Goal: Task Accomplishment & Management: Complete application form

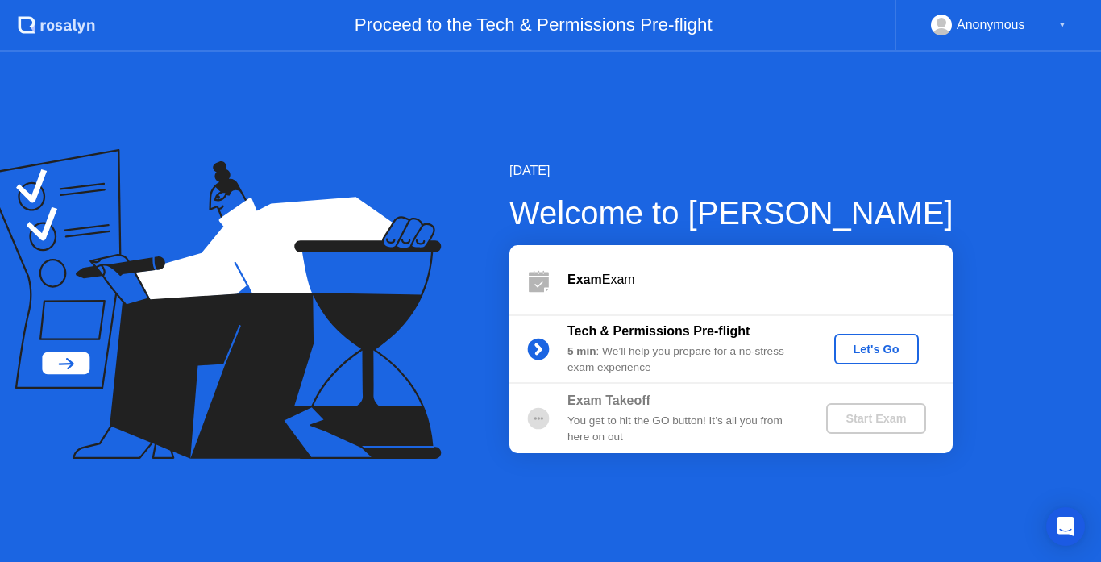
click at [865, 335] on button "Let's Go" at bounding box center [876, 349] width 85 height 31
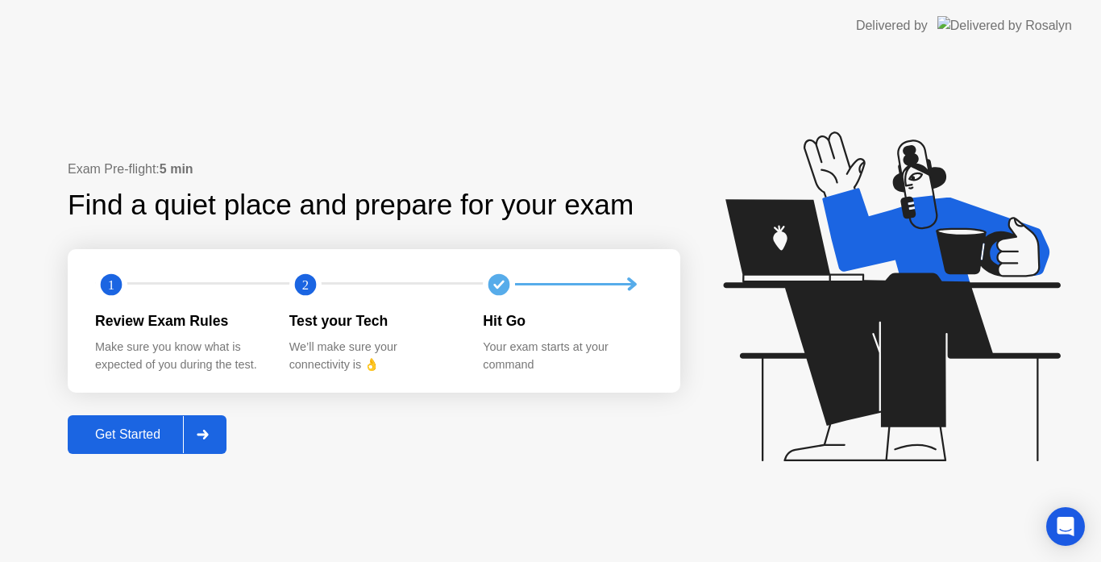
click at [146, 429] on div "Get Started" at bounding box center [128, 434] width 110 height 15
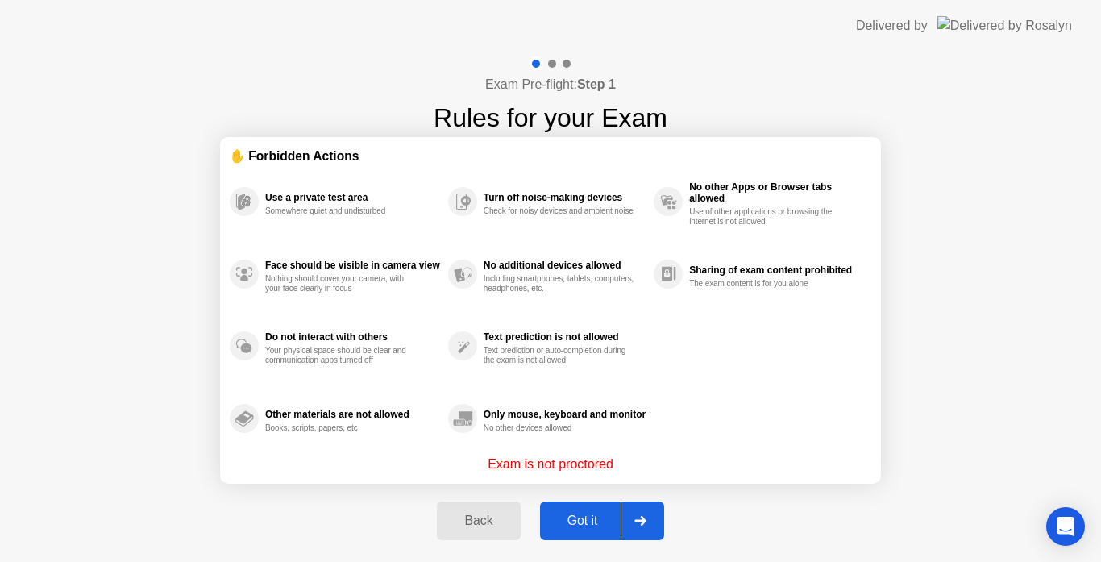
click at [591, 517] on div "Got it" at bounding box center [583, 521] width 76 height 15
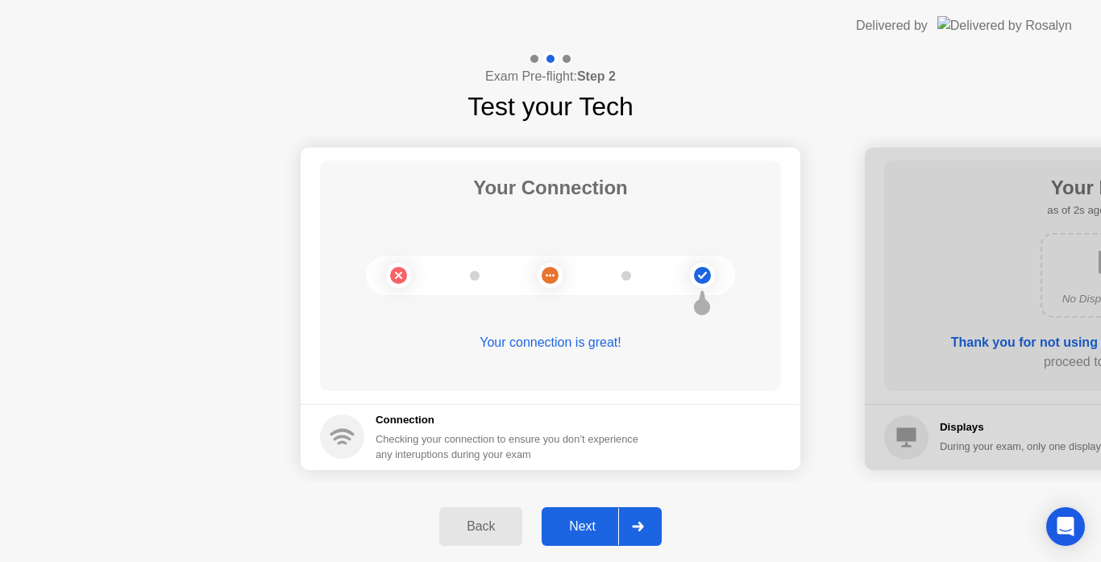
click at [592, 519] on div "Next" at bounding box center [583, 526] width 72 height 15
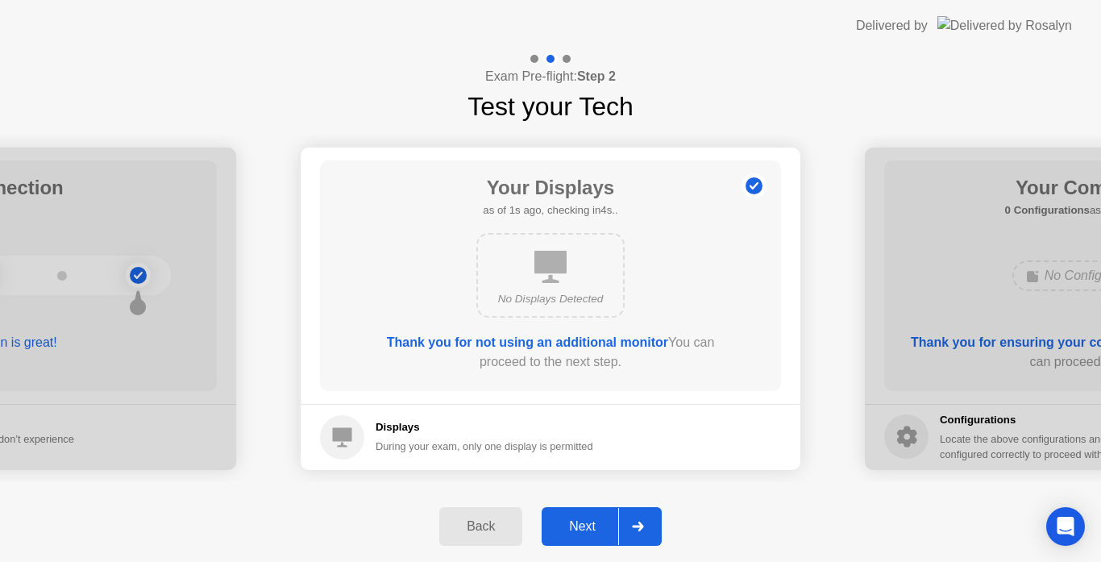
click at [592, 519] on div "Next" at bounding box center [583, 526] width 72 height 15
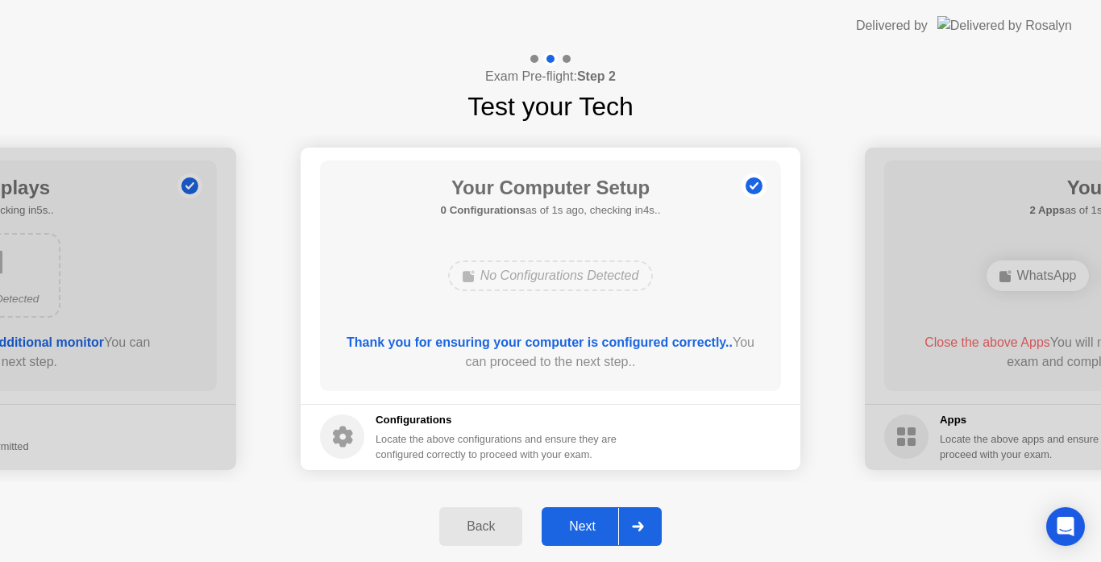
click at [592, 519] on div "Next" at bounding box center [583, 526] width 72 height 15
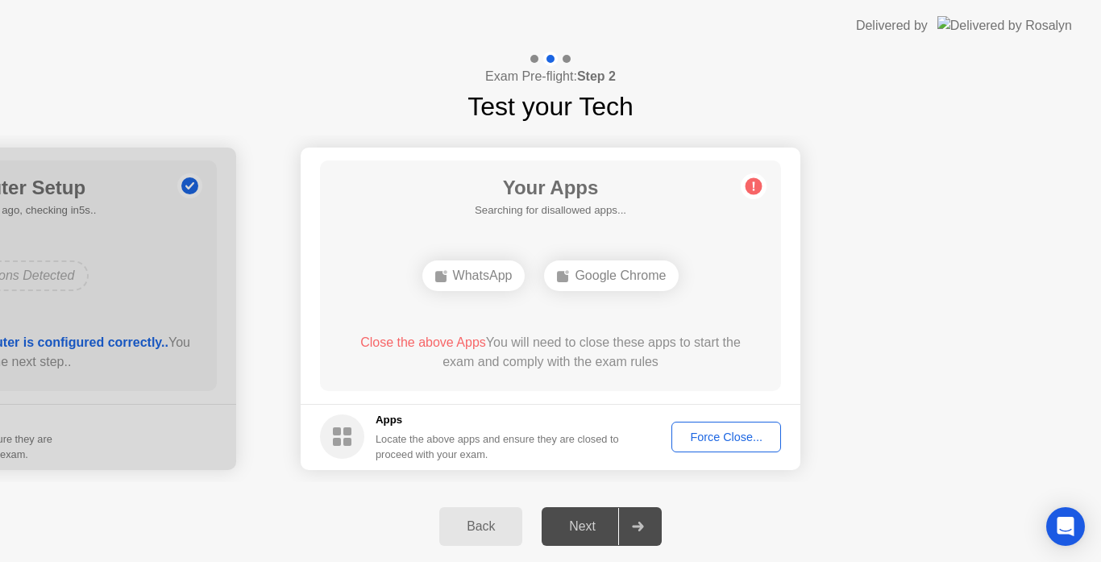
click at [713, 440] on div "Force Close..." at bounding box center [726, 437] width 98 height 13
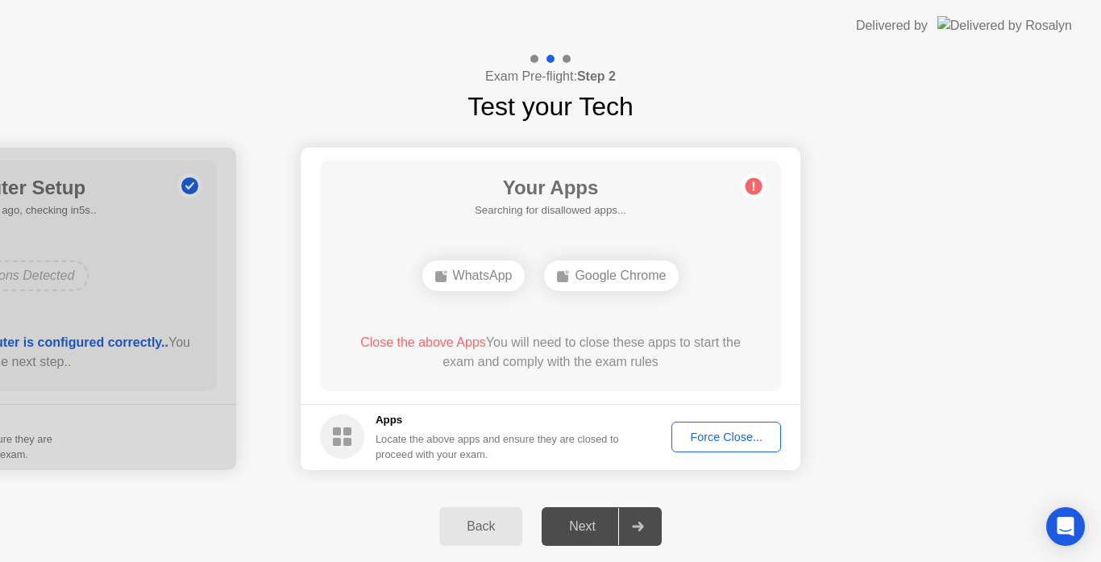
click at [721, 438] on div "Force Close..." at bounding box center [726, 437] width 98 height 13
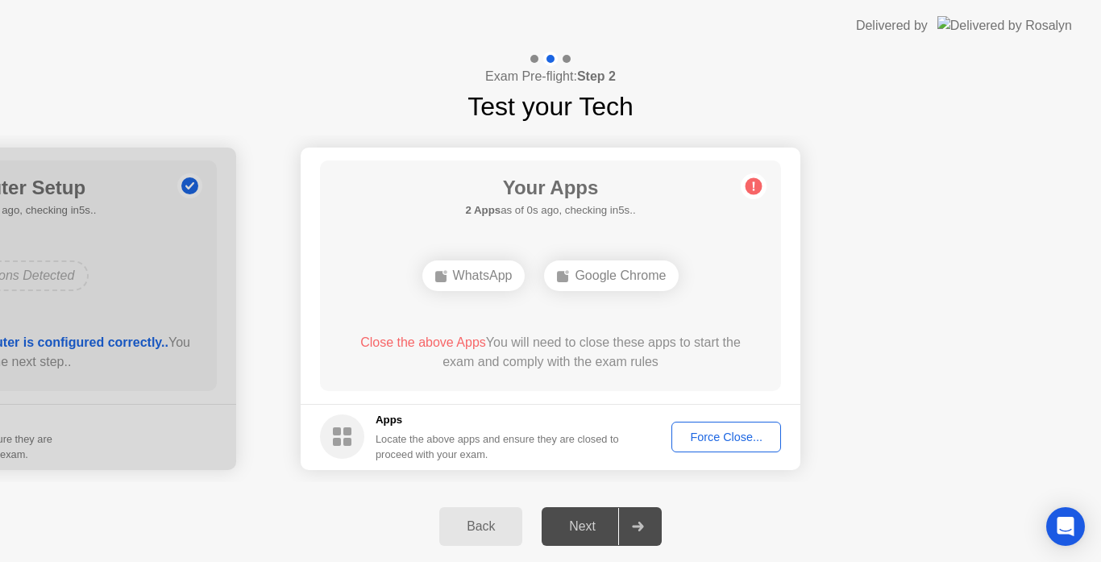
click at [697, 437] on div "Force Close..." at bounding box center [726, 437] width 98 height 13
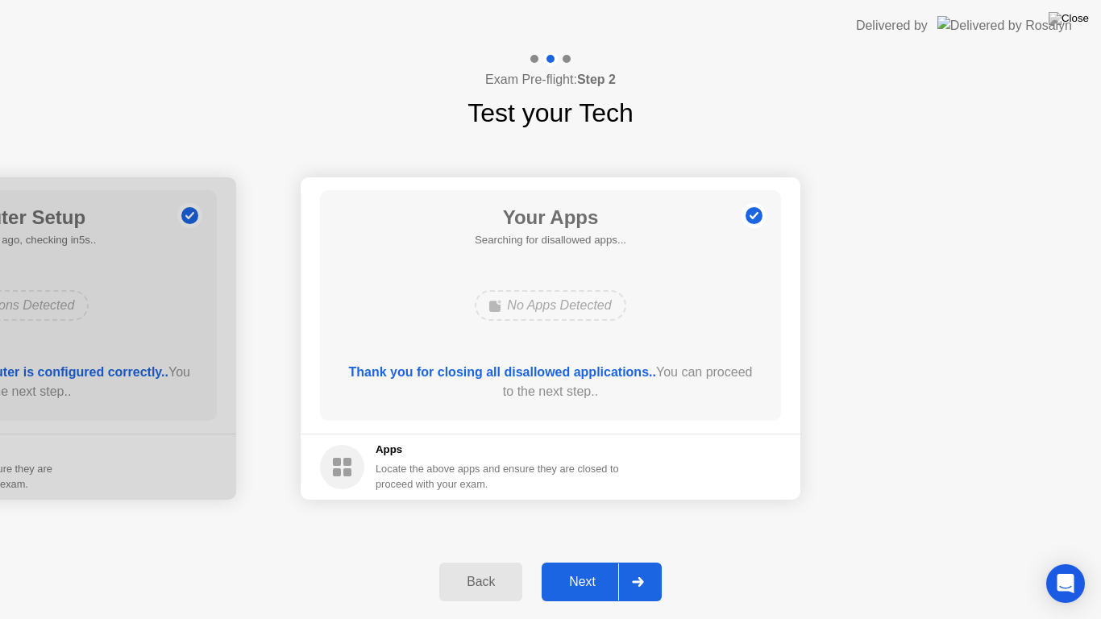
click at [594, 561] on button "Next" at bounding box center [602, 582] width 120 height 39
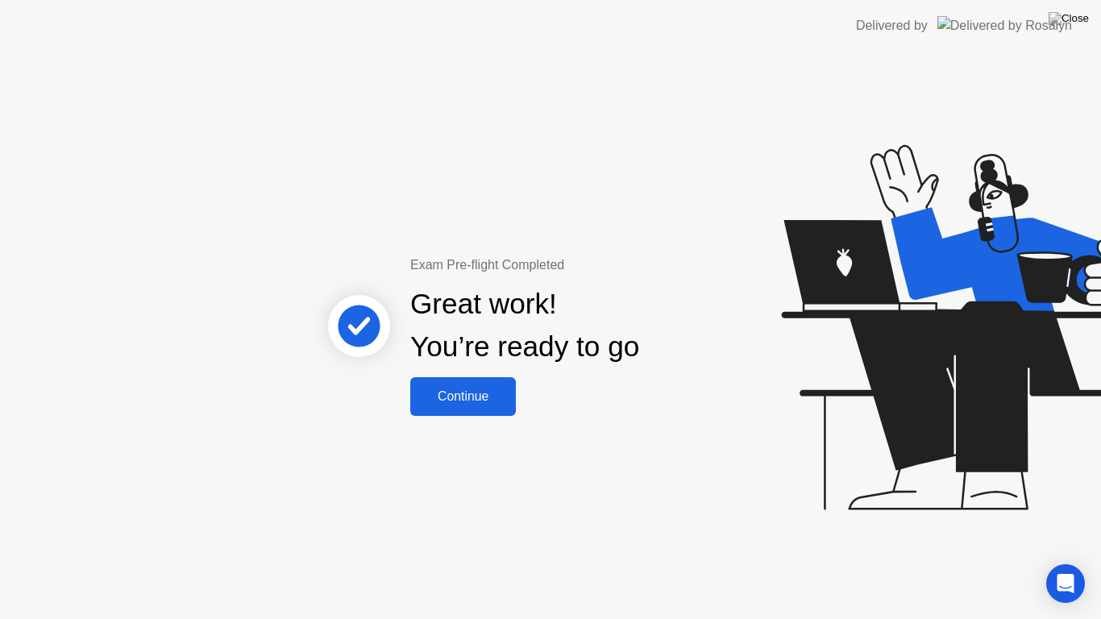
click at [484, 389] on div "Continue" at bounding box center [463, 396] width 96 height 15
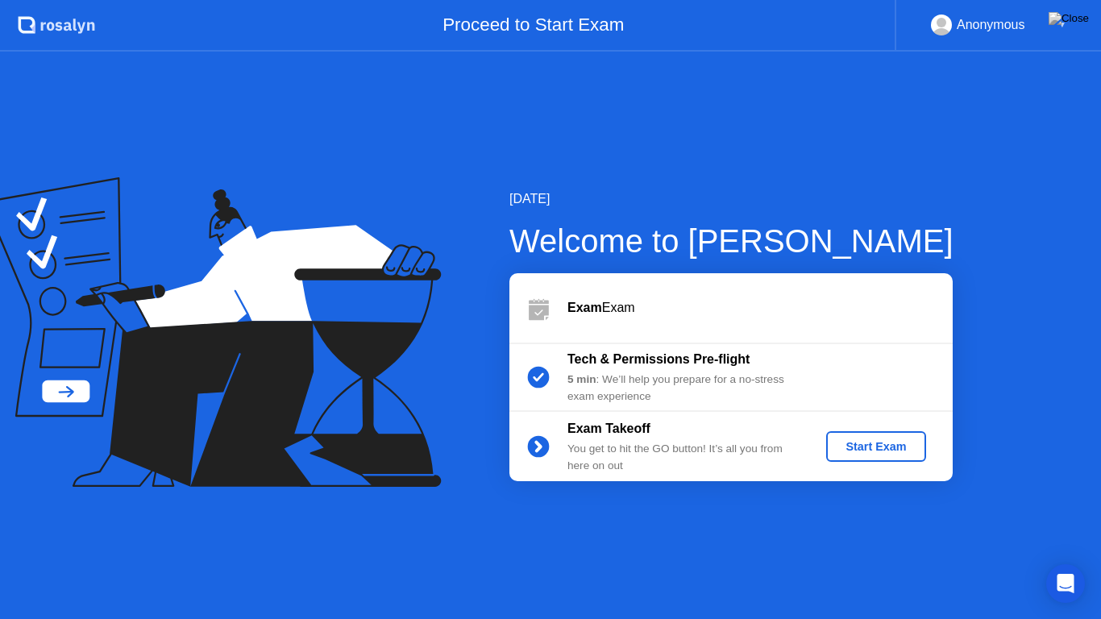
click at [885, 443] on div "Start Exam" at bounding box center [876, 446] width 86 height 13
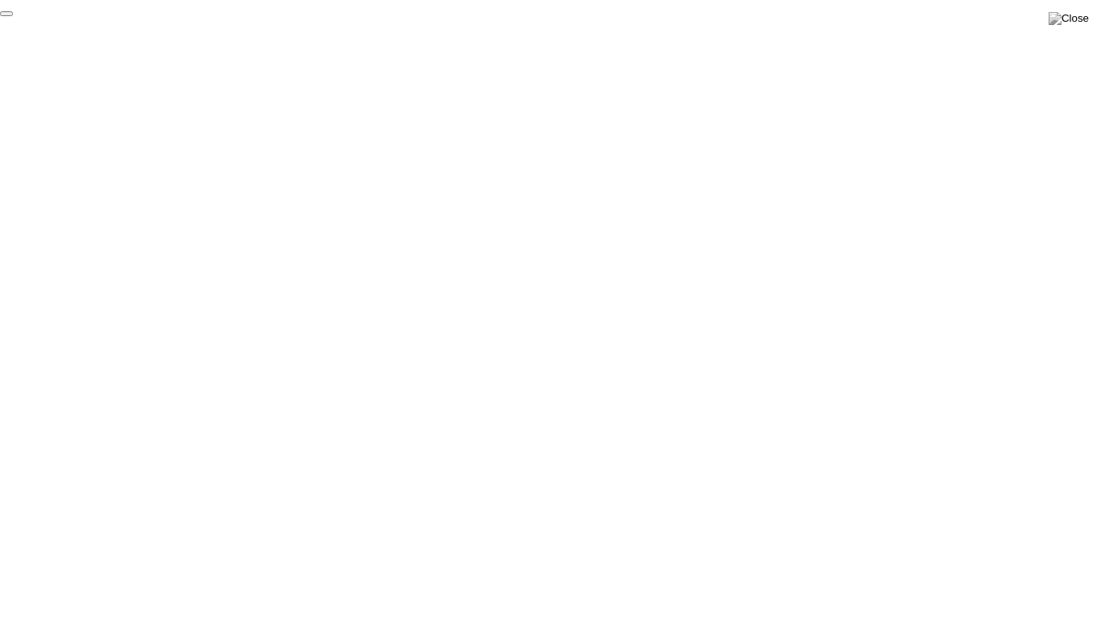
click div "End Proctoring Session"
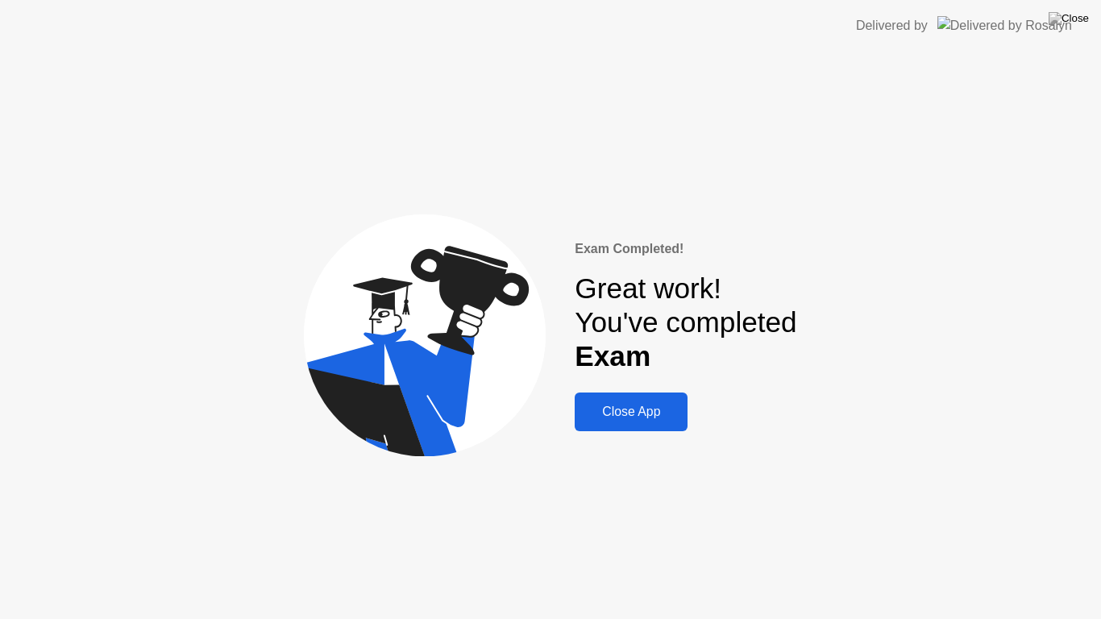
click at [670, 414] on div "Close App" at bounding box center [631, 412] width 103 height 15
